Goal: Task Accomplishment & Management: Manage account settings

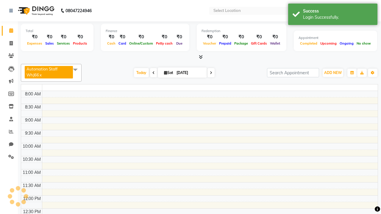
select select "en"
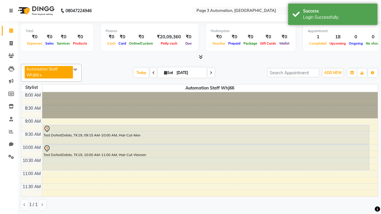
click at [12, 11] on icon at bounding box center [11, 11] width 4 height 4
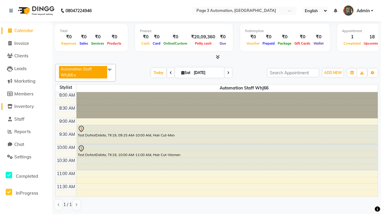
click at [26, 107] on span "Inventory" at bounding box center [24, 107] width 20 height 6
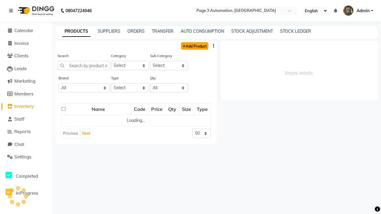
click at [194, 46] on link "Add Product" at bounding box center [194, 45] width 27 height 7
select select "true"
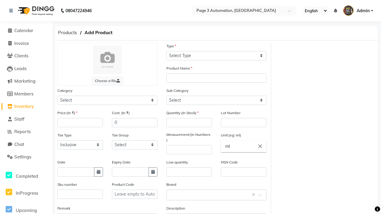
select select "C"
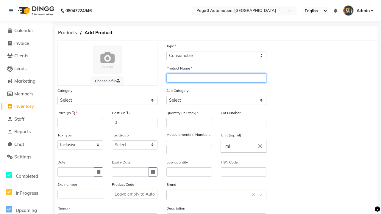
type input "Auto Product ApeX"
select select "41401000"
select select "41401002"
type input "Auto Product ApeX"
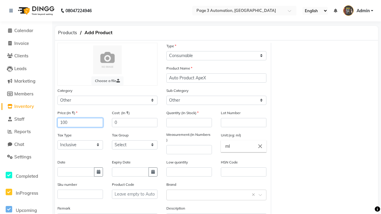
type input "100"
type input "150"
type input "100"
type input "1000"
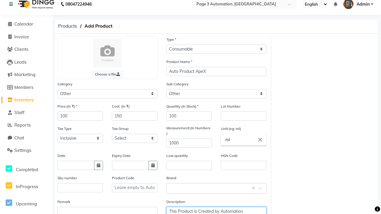
type textarea "This Product is Created by Automation"
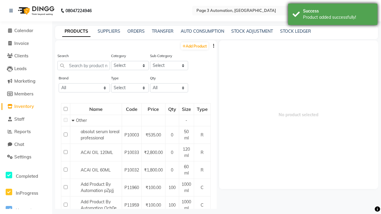
click at [333, 15] on div "Product added successfully!" at bounding box center [338, 17] width 70 height 6
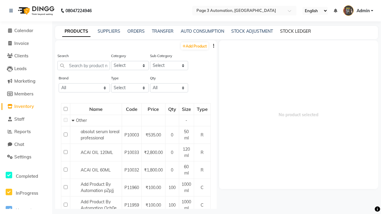
click at [295, 31] on link "STOCK LEDGER" at bounding box center [295, 31] width 31 height 5
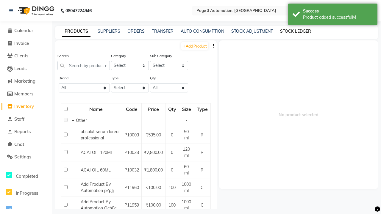
select select "all"
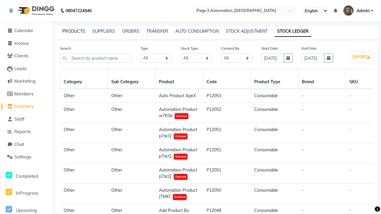
click at [73, 31] on link "PRODUCTS" at bounding box center [73, 31] width 23 height 5
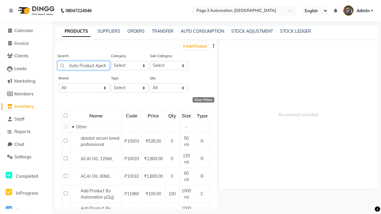
type input "Auto Product ApeX"
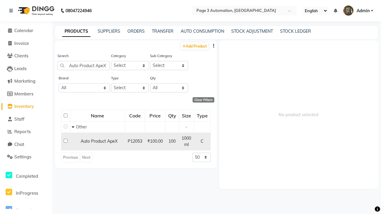
click at [65, 141] on input "checkbox" at bounding box center [66, 141] width 4 height 4
checkbox input "true"
select select
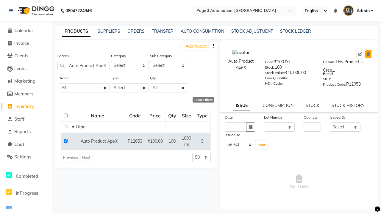
click at [368, 54] on icon at bounding box center [368, 54] width 3 height 4
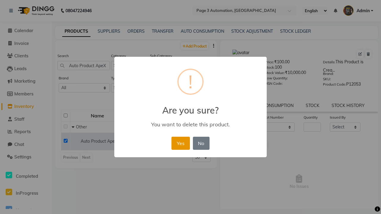
click at [180, 143] on button "Yes" at bounding box center [180, 143] width 18 height 13
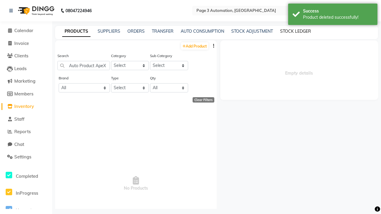
click at [333, 15] on div "Product deleted successfully!" at bounding box center [338, 17] width 70 height 6
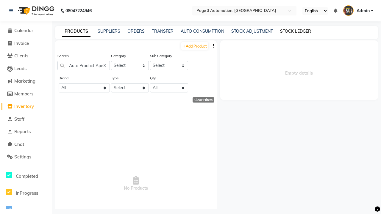
click at [295, 31] on link "STOCK LEDGER" at bounding box center [295, 31] width 31 height 5
select select "all"
